Goal: Task Accomplishment & Management: Use online tool/utility

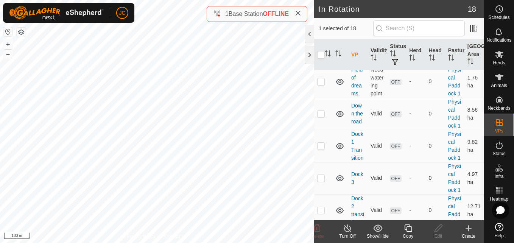
scroll to position [134, 0]
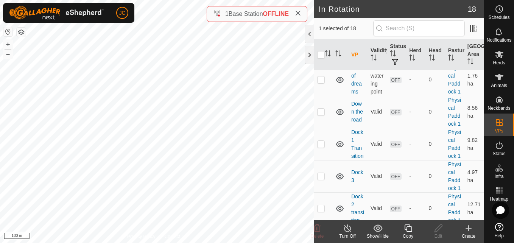
click at [419, 238] on div "Copy" at bounding box center [408, 236] width 30 height 7
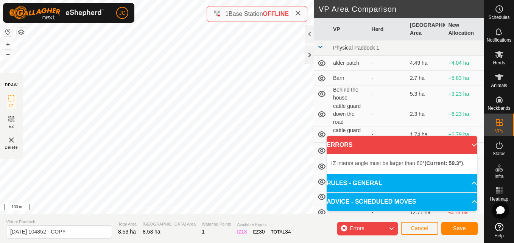
click at [125, 117] on div "IZ interior angle must be larger than 80° (Current: 59.3°) . + – ⇧ i 100 m" at bounding box center [157, 107] width 314 height 214
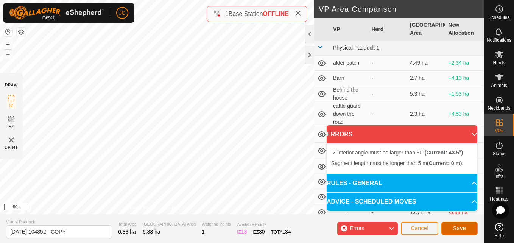
click at [450, 229] on button "Save" at bounding box center [459, 228] width 36 height 13
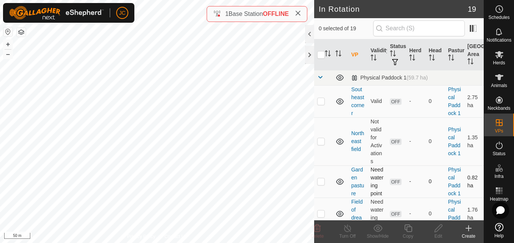
checkbox input "true"
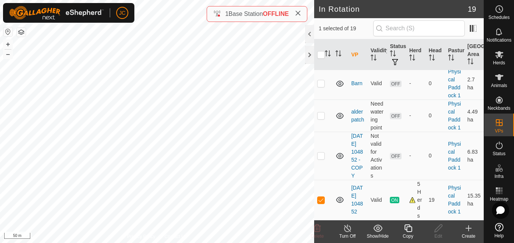
scroll to position [675, 0]
click at [321, 153] on p-checkbox at bounding box center [321, 156] width 8 height 6
checkbox input "true"
click at [320, 198] on p-checkbox at bounding box center [321, 200] width 8 height 6
checkbox input "false"
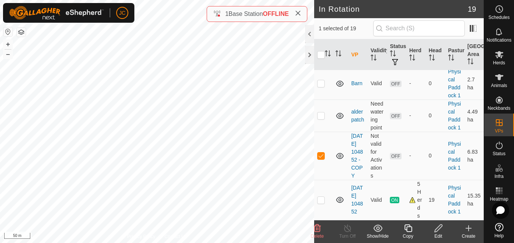
click at [446, 229] on edit-svg-icon at bounding box center [438, 228] width 30 height 9
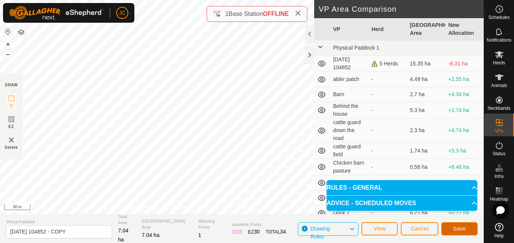
click at [460, 232] on button "Save" at bounding box center [459, 228] width 36 height 13
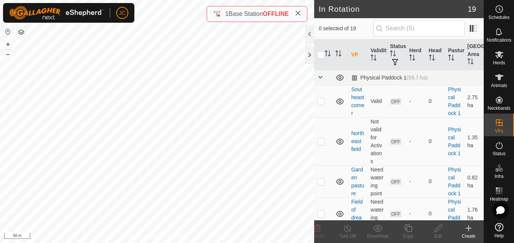
checkbox input "true"
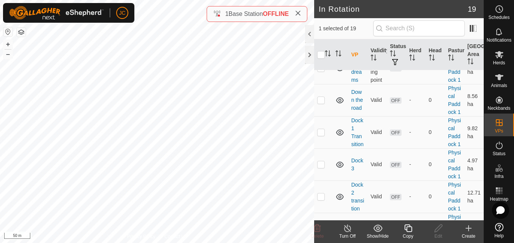
scroll to position [170, 0]
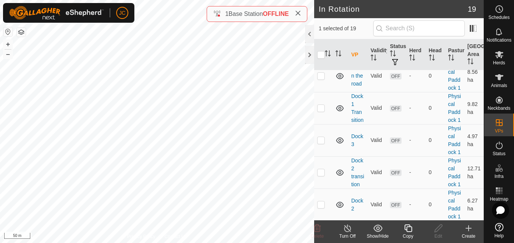
click at [413, 228] on copy-svg-icon at bounding box center [408, 228] width 30 height 9
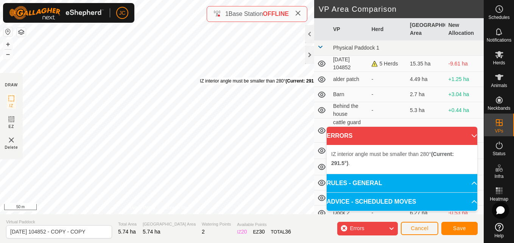
click at [200, 78] on div "IZ interior angle must be smaller than 280° (Current: 291.5°) . + – ⇧ i 50 m" at bounding box center [157, 107] width 314 height 214
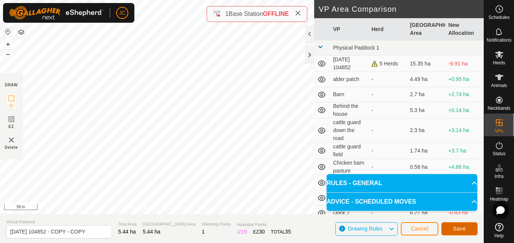
click at [464, 224] on button "Save" at bounding box center [459, 228] width 36 height 13
